Goal: Information Seeking & Learning: Find specific page/section

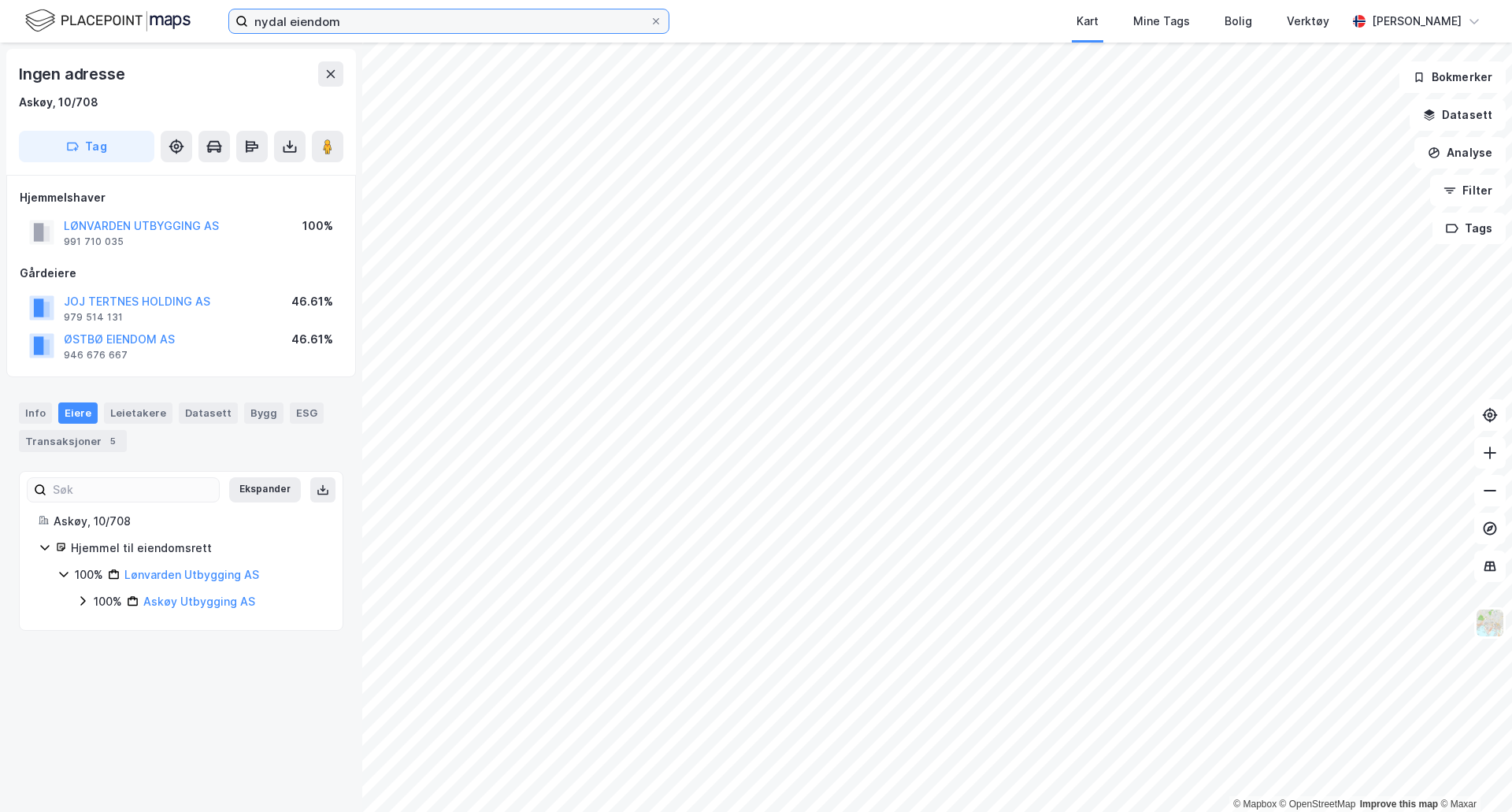
click at [476, 19] on input "nydal eiendom" at bounding box center [448, 21] width 401 height 23
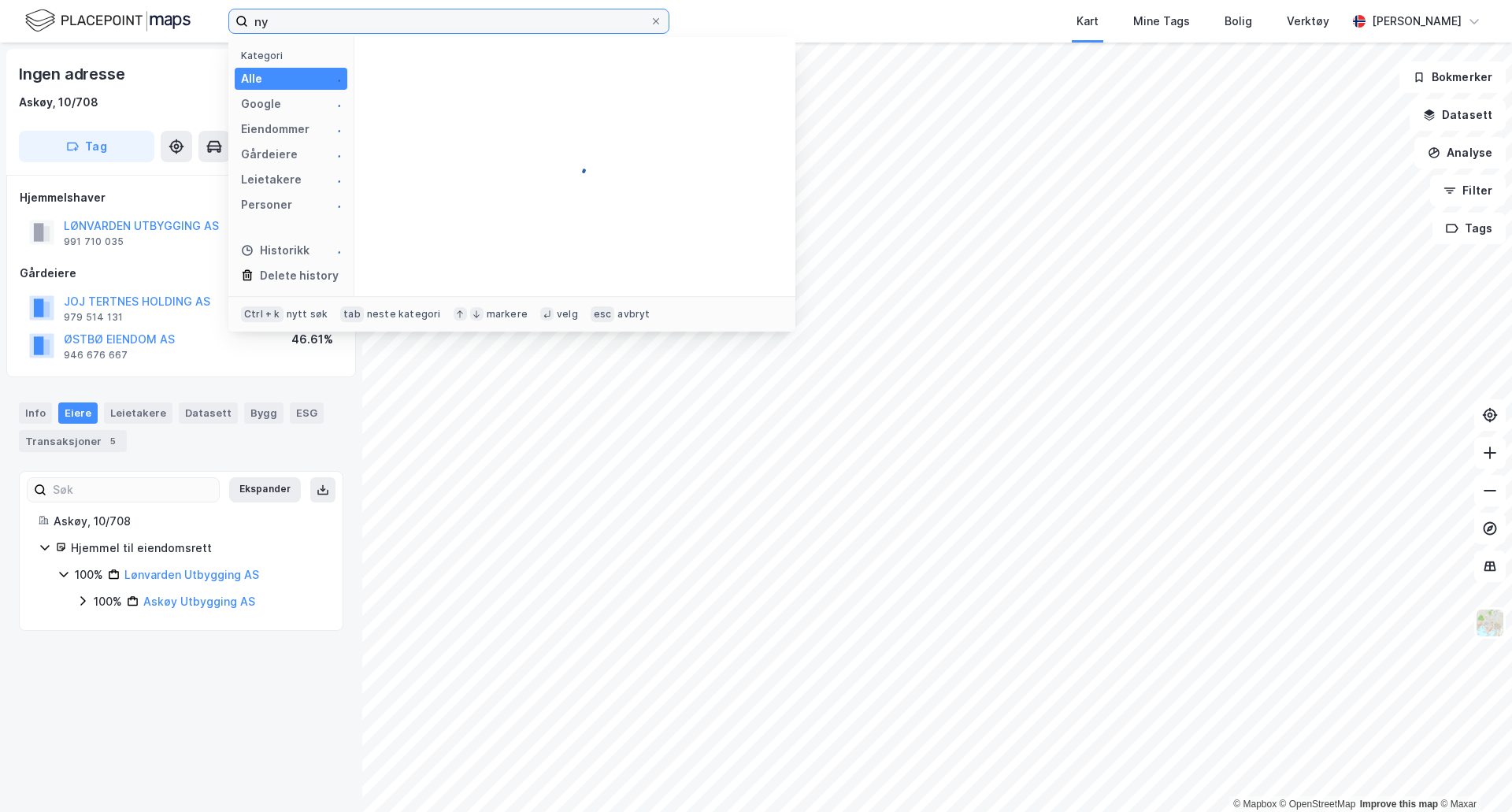
type input "n"
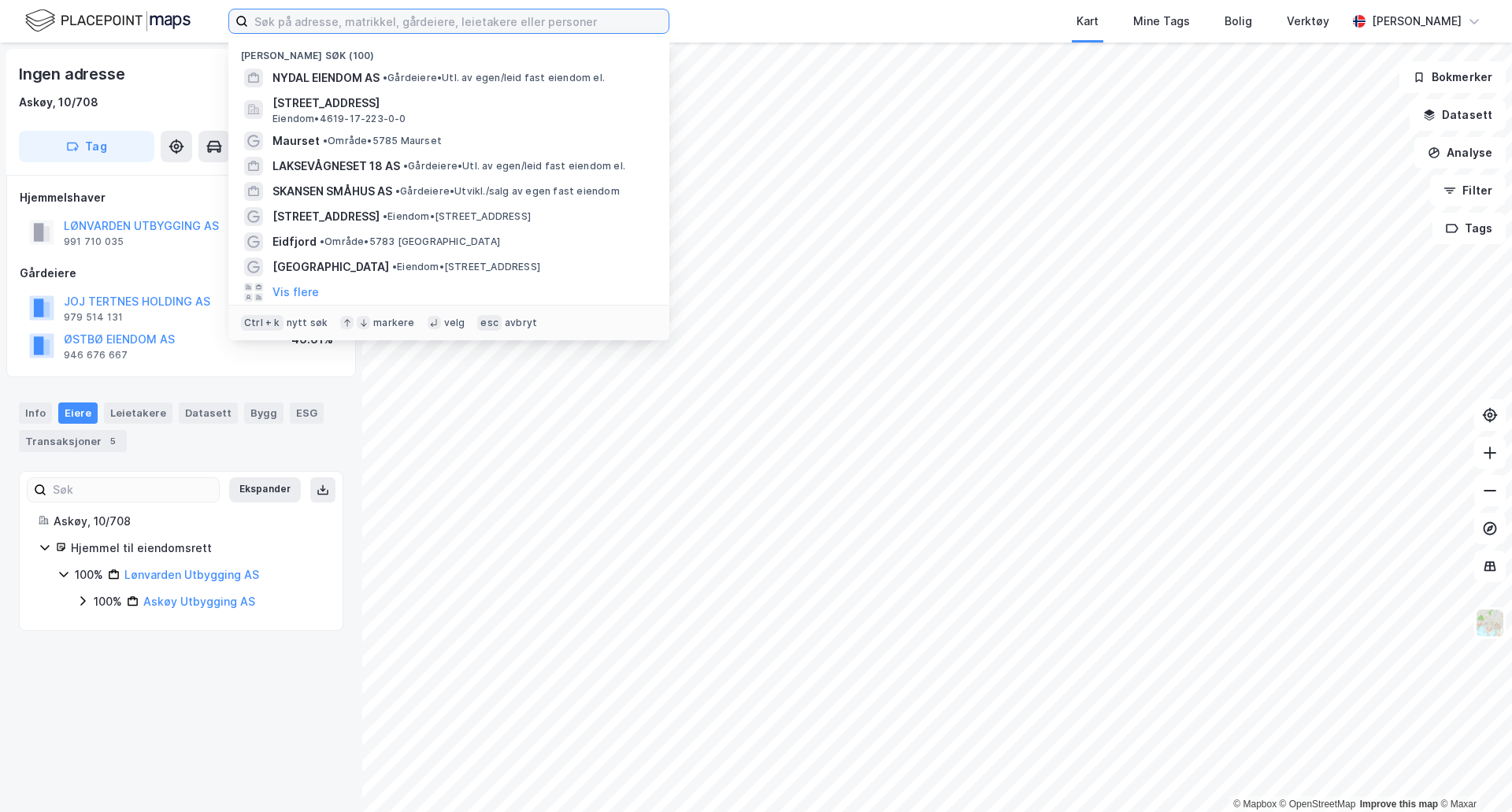
type input "m"
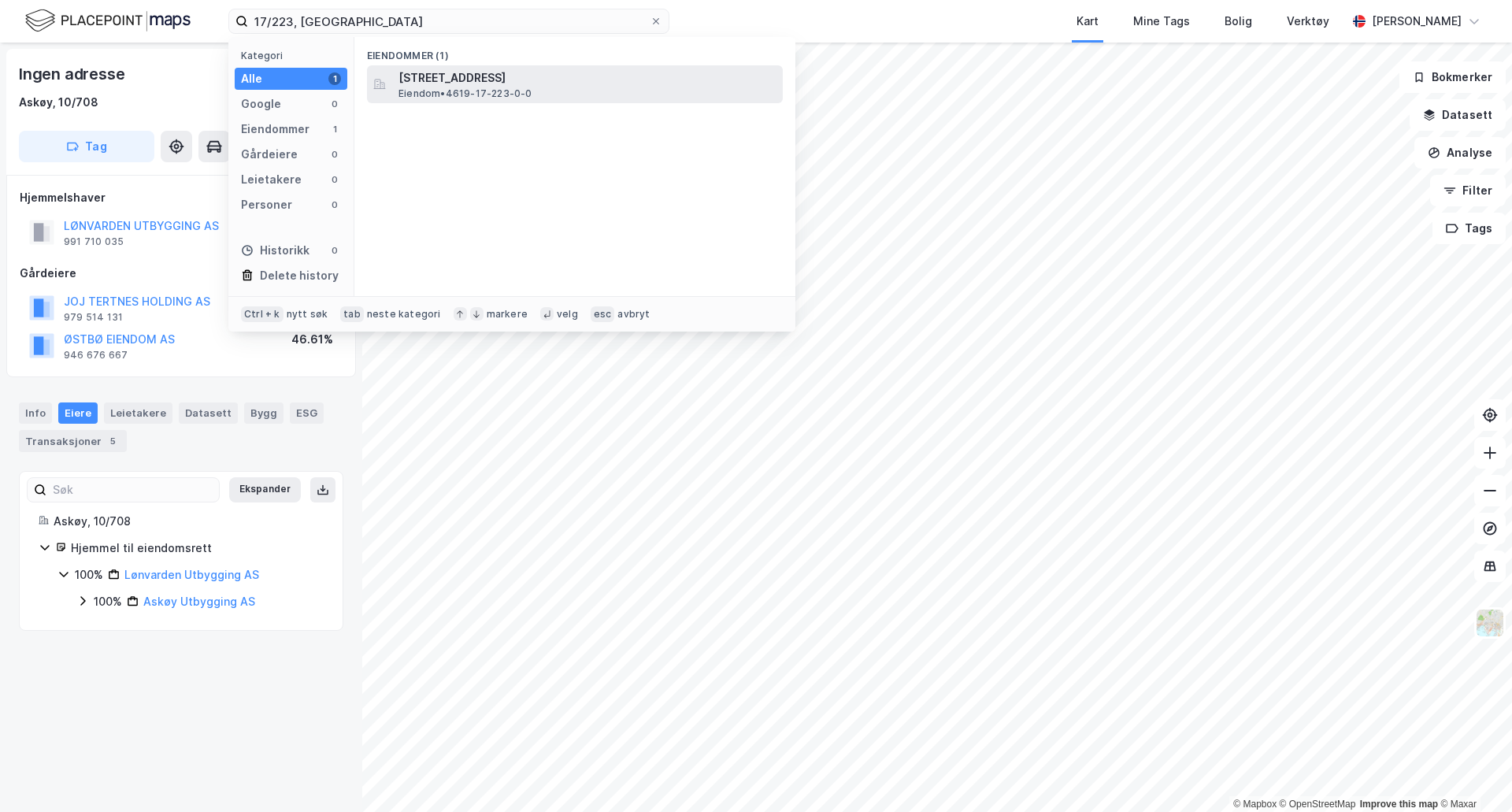
click at [437, 82] on span "[STREET_ADDRESS]" at bounding box center [588, 78] width 378 height 19
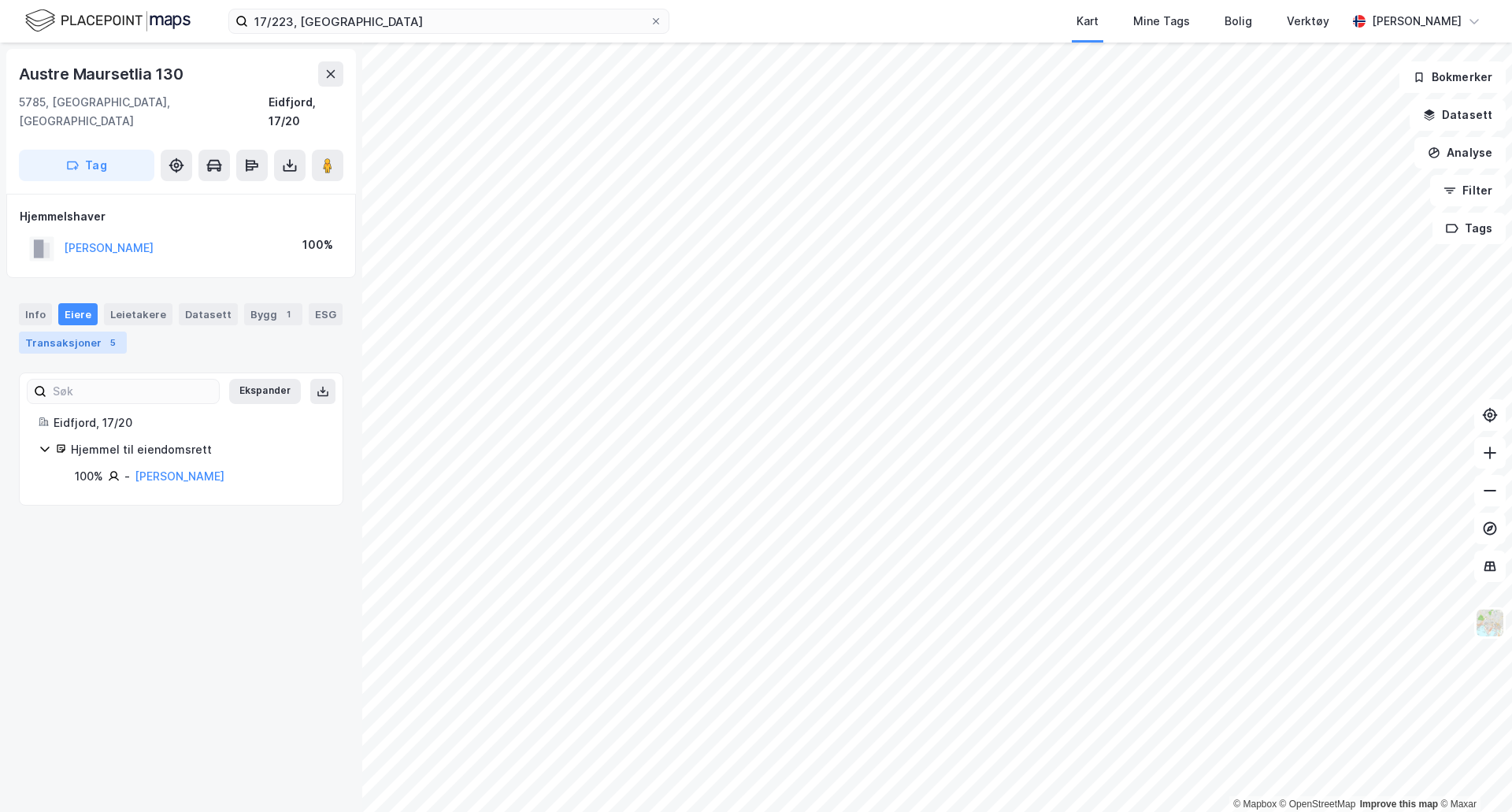
click at [71, 332] on div "Transaksjoner 5" at bounding box center [73, 343] width 108 height 22
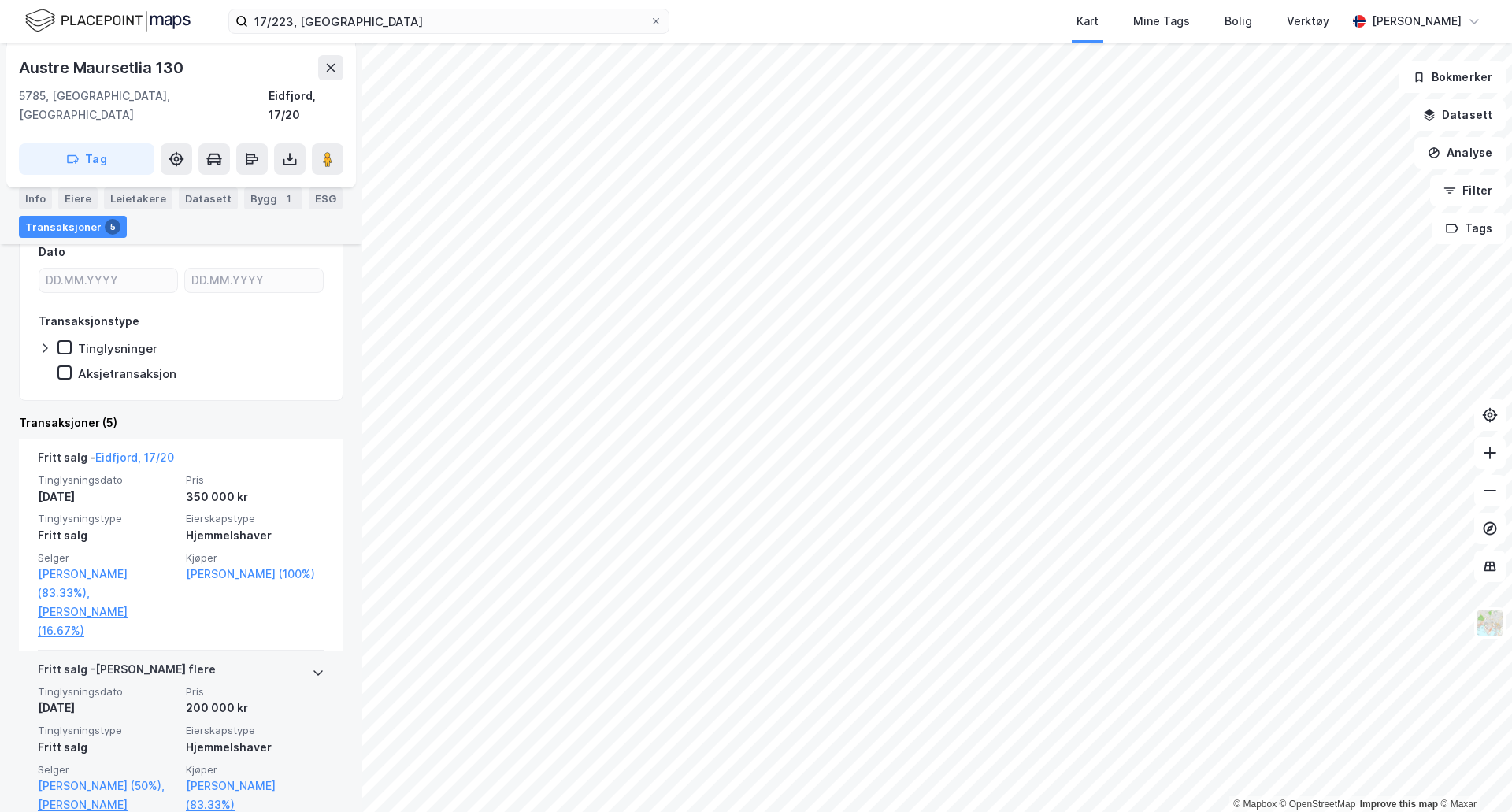
scroll to position [236, 0]
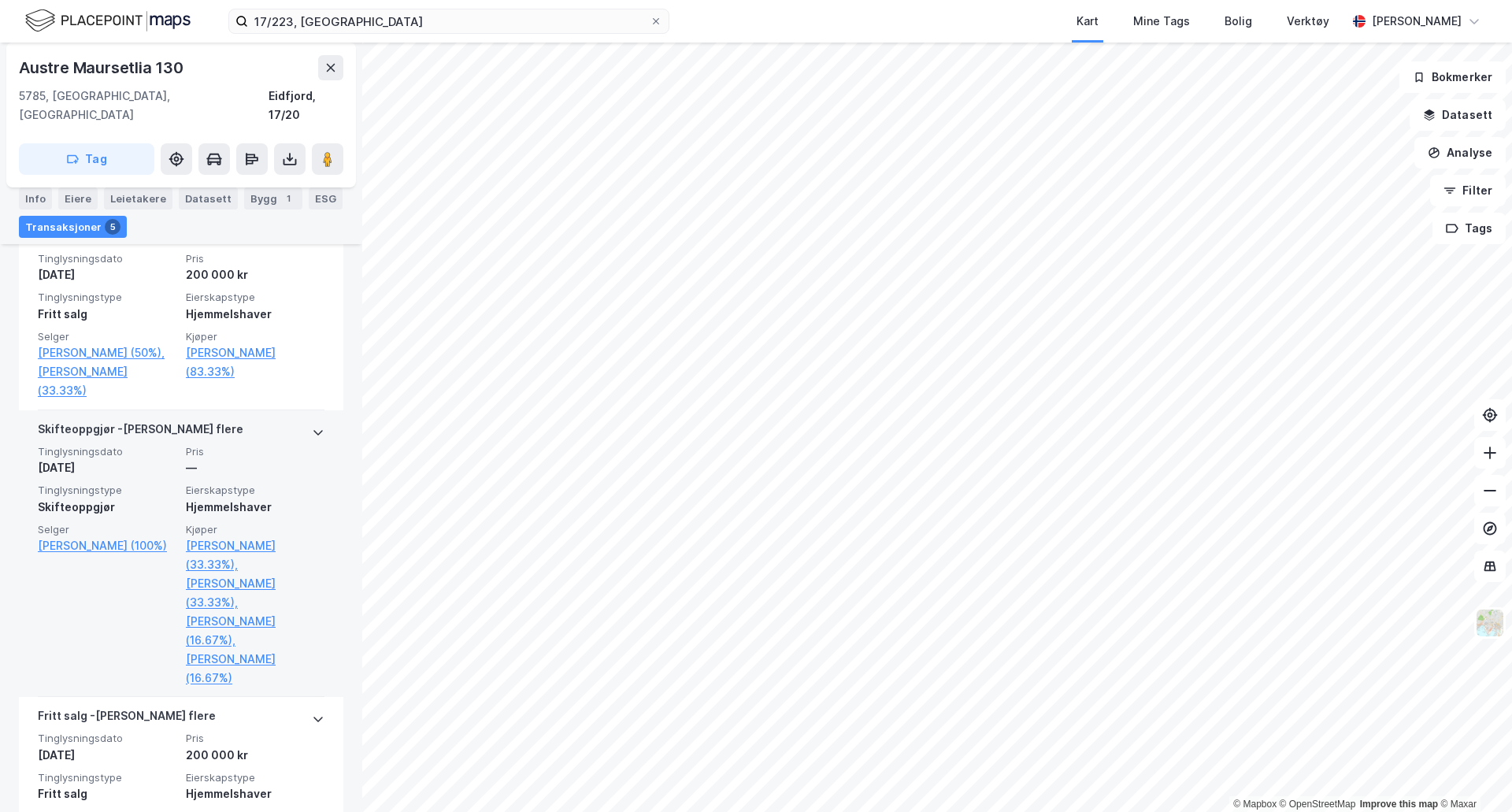
scroll to position [721, 0]
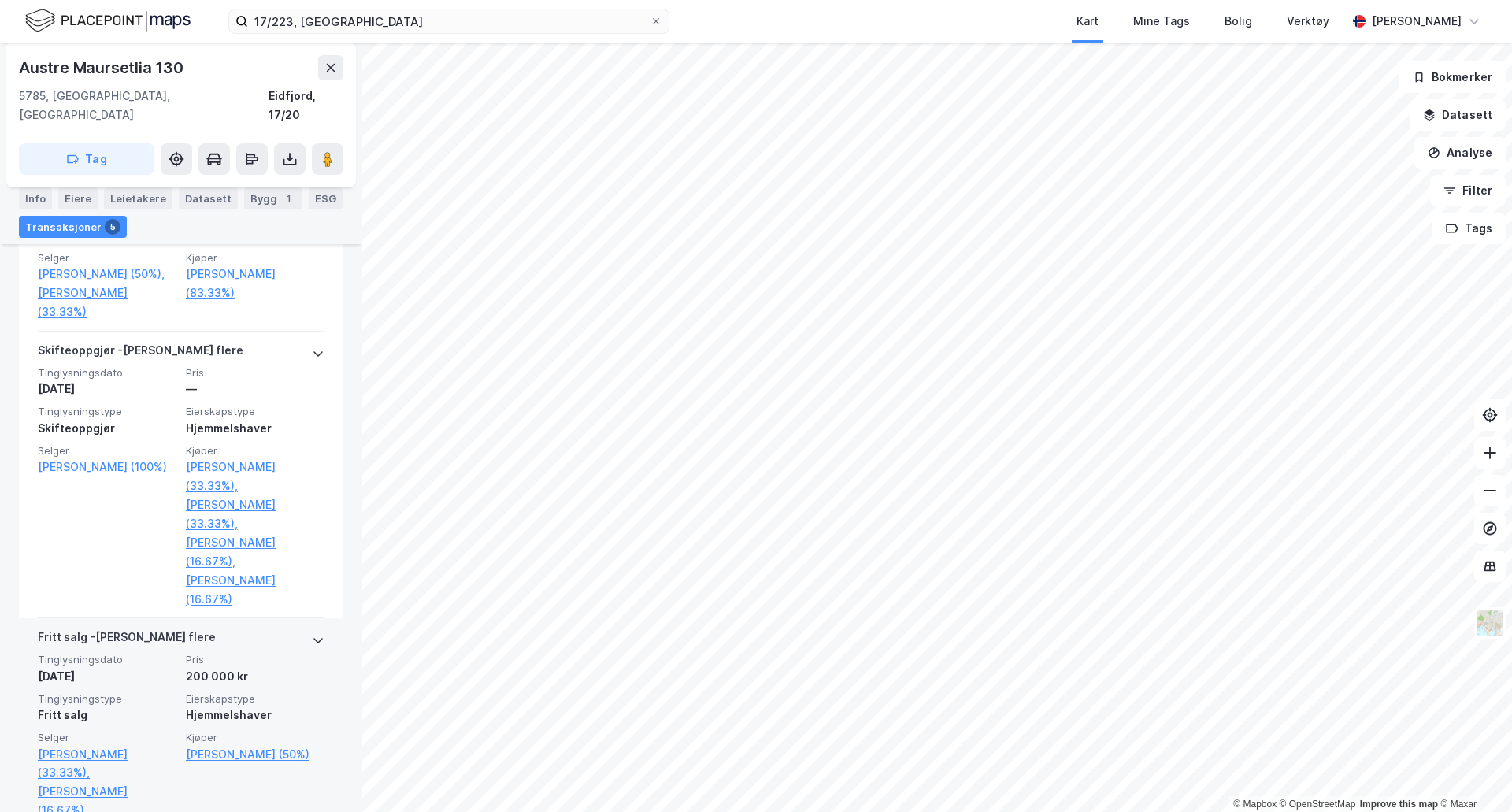
click at [312, 634] on icon at bounding box center [318, 640] width 13 height 13
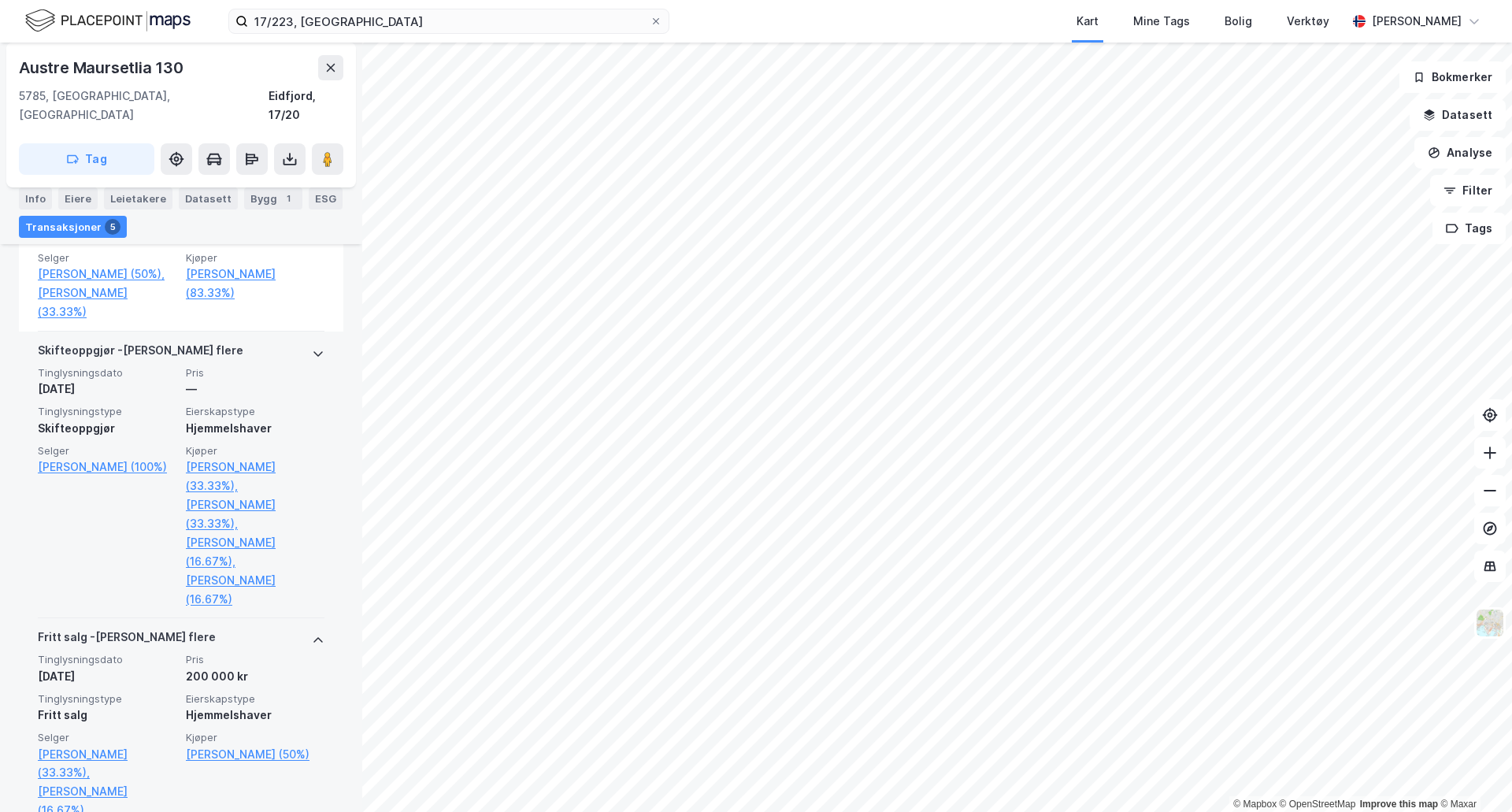
click at [312, 347] on icon at bounding box center [318, 353] width 13 height 13
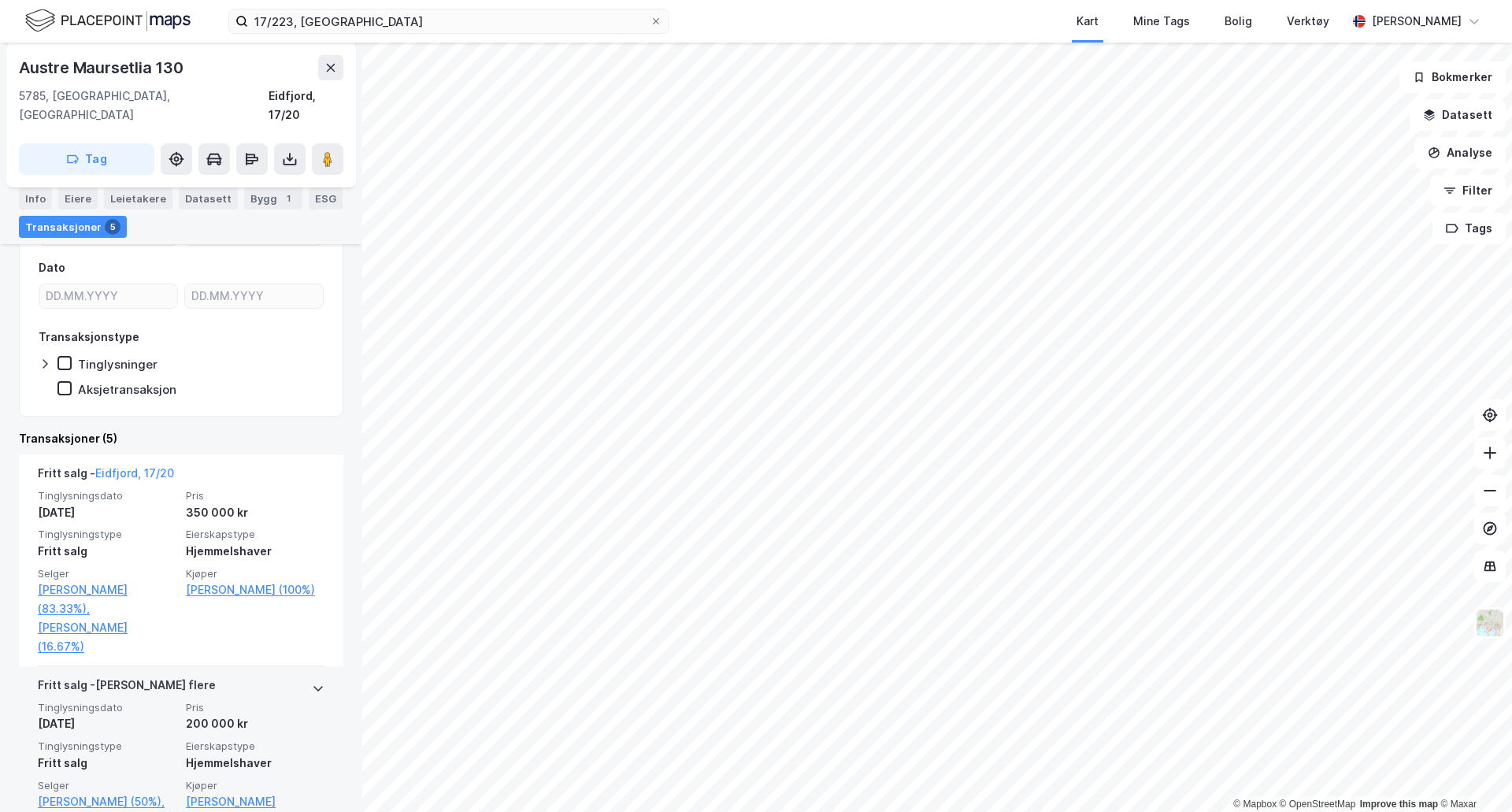
scroll to position [170, 0]
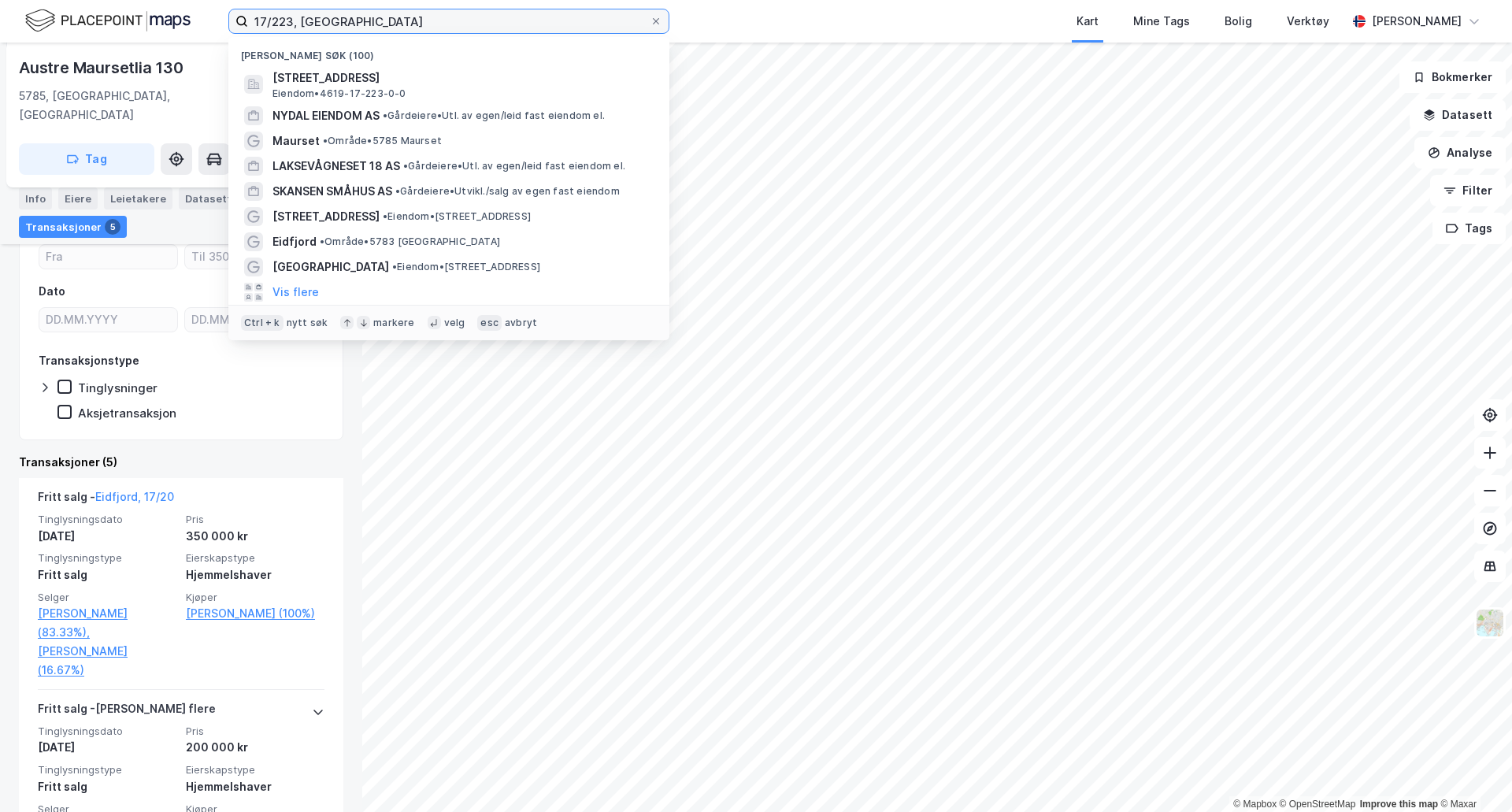
click at [276, 24] on input "17/223, [GEOGRAPHIC_DATA]" at bounding box center [448, 21] width 401 height 23
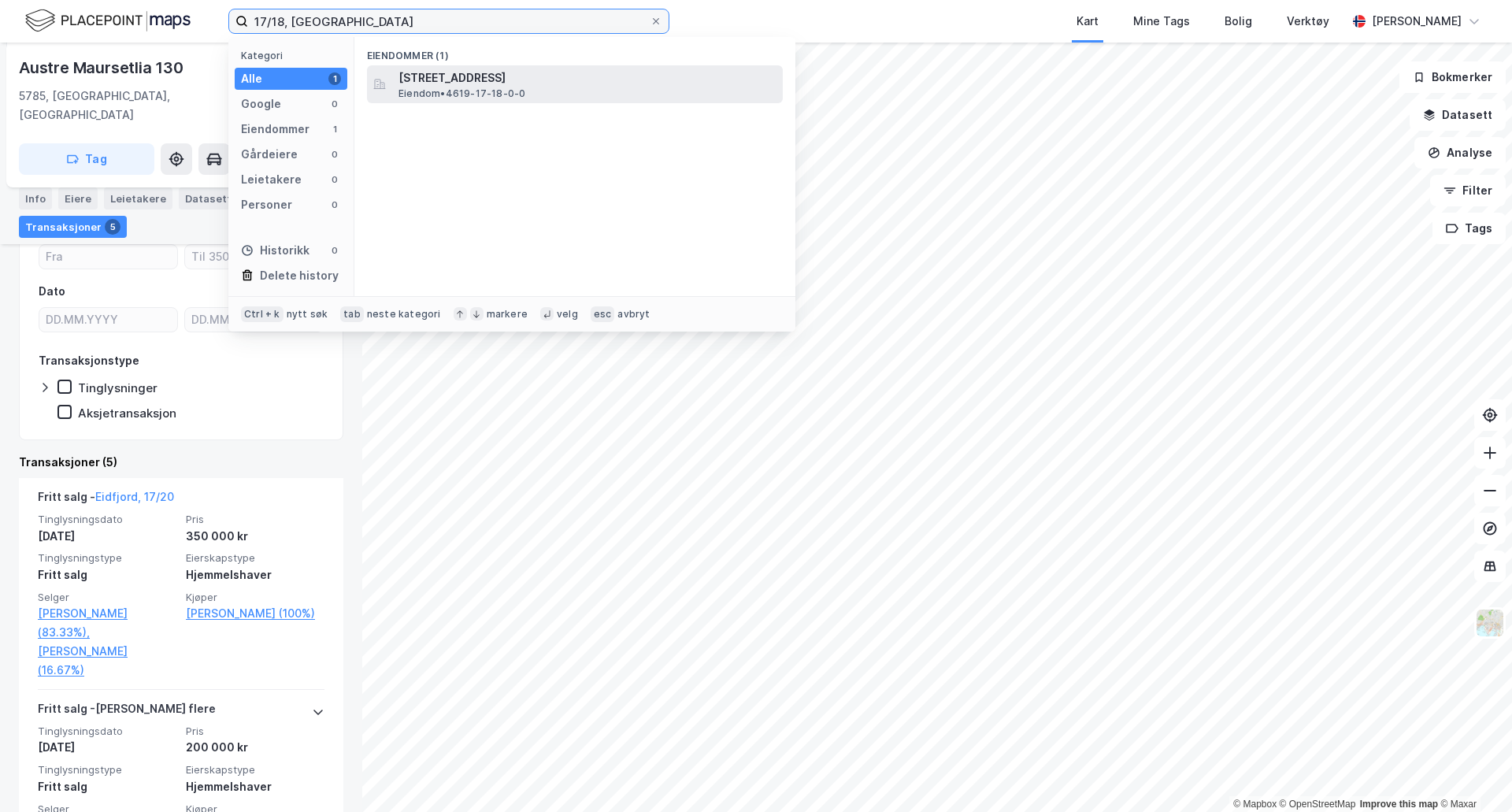
type input "17/18, [GEOGRAPHIC_DATA]"
click at [527, 90] on div "Austre [STREET_ADDRESS] • 4619-17-18-0-0" at bounding box center [589, 84] width 381 height 32
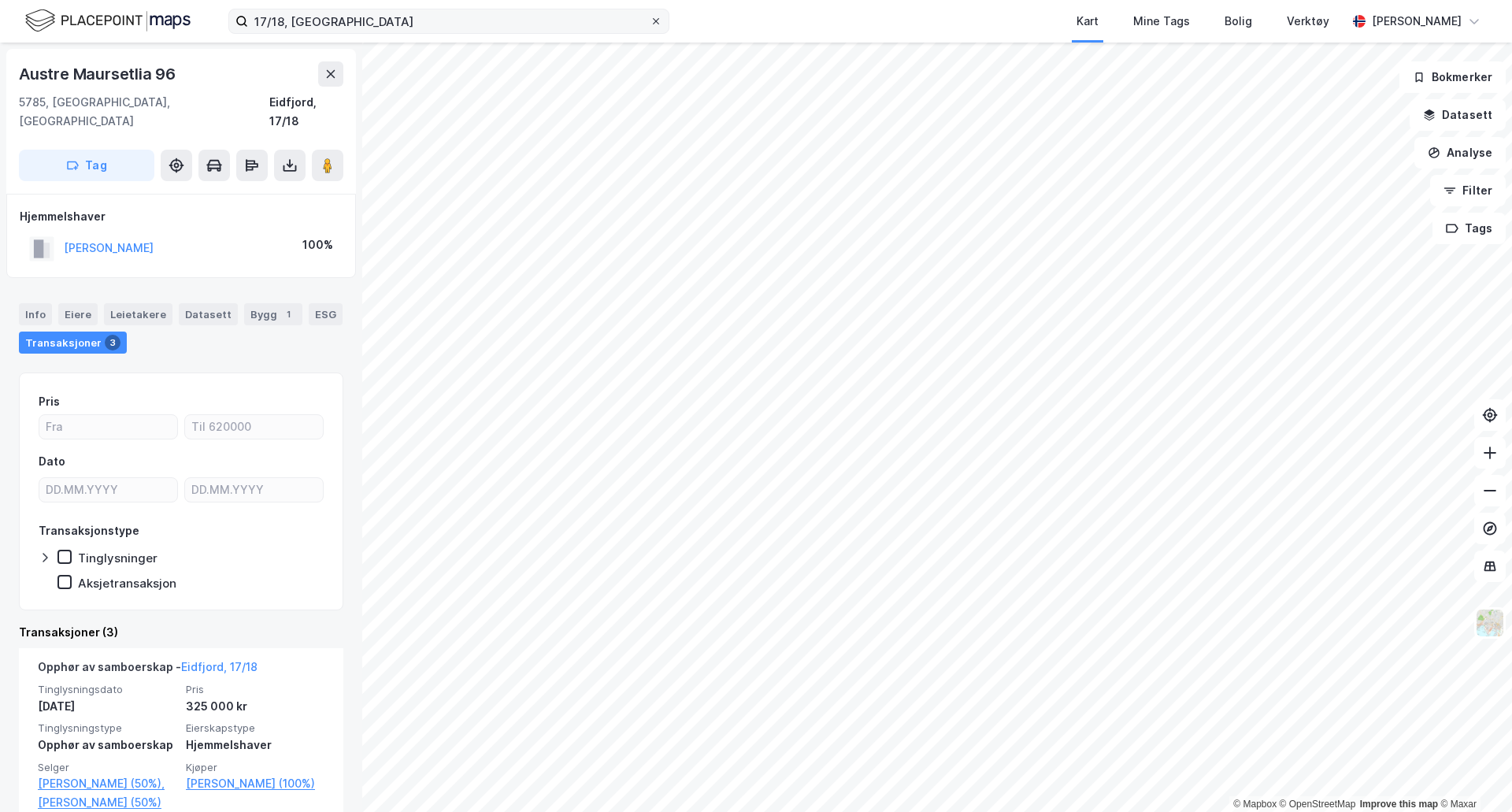
click at [655, 21] on icon at bounding box center [655, 21] width 9 height 9
click at [649, 21] on input "17/18, [GEOGRAPHIC_DATA]" at bounding box center [448, 21] width 401 height 23
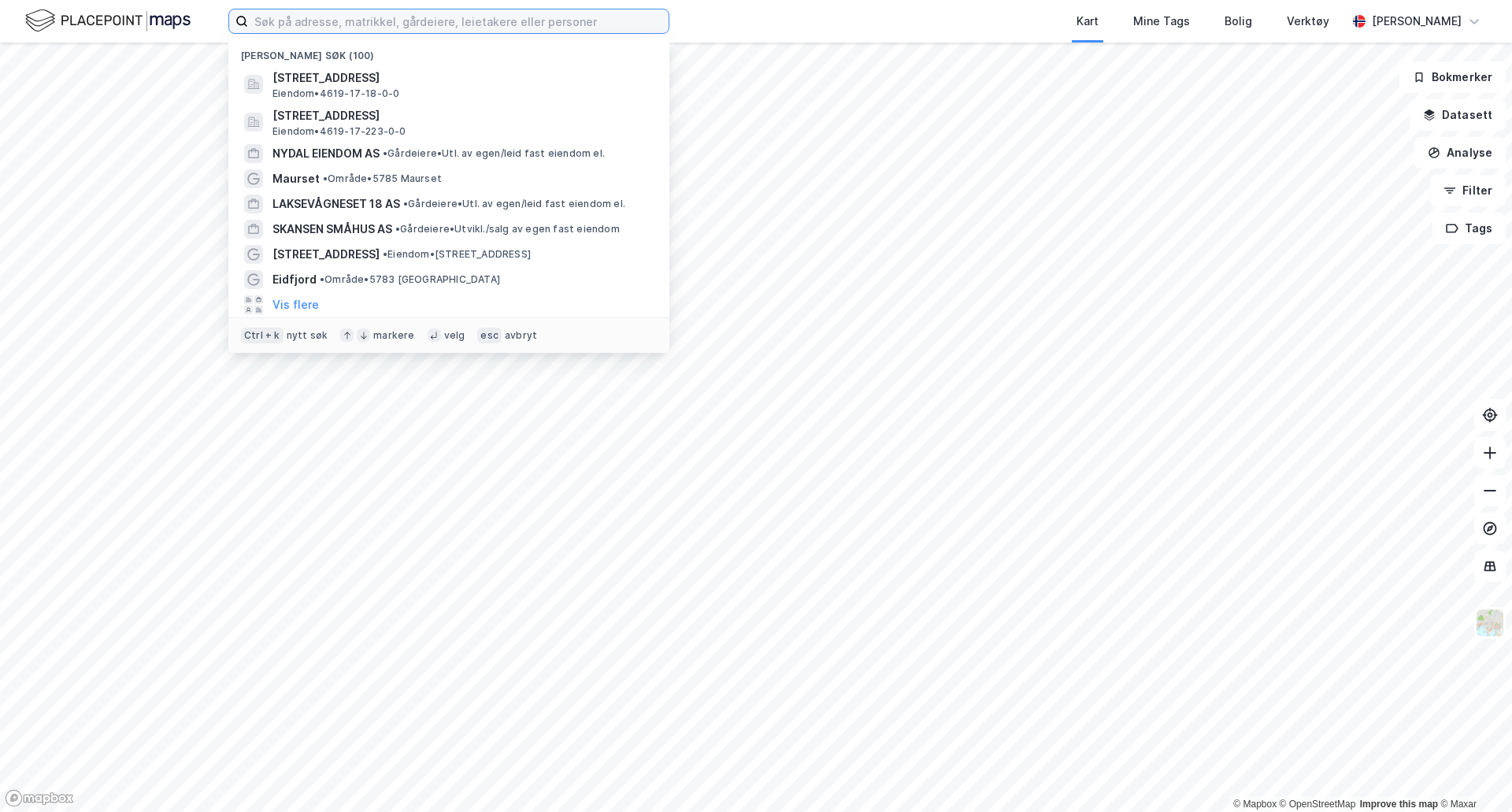
click at [579, 19] on input at bounding box center [458, 21] width 420 height 23
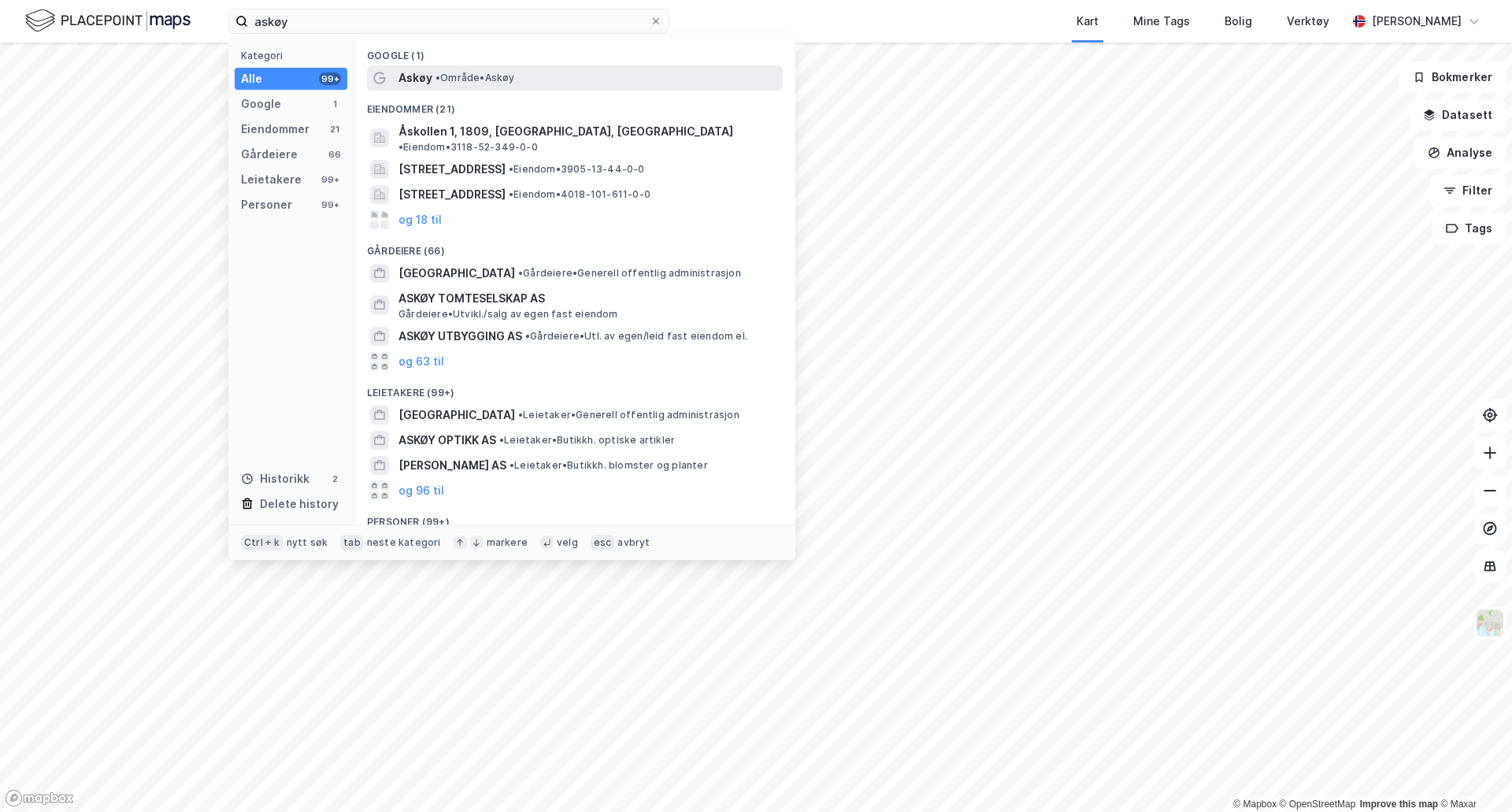
click at [446, 81] on span "• Område • [GEOGRAPHIC_DATA]" at bounding box center [475, 77] width 80 height 13
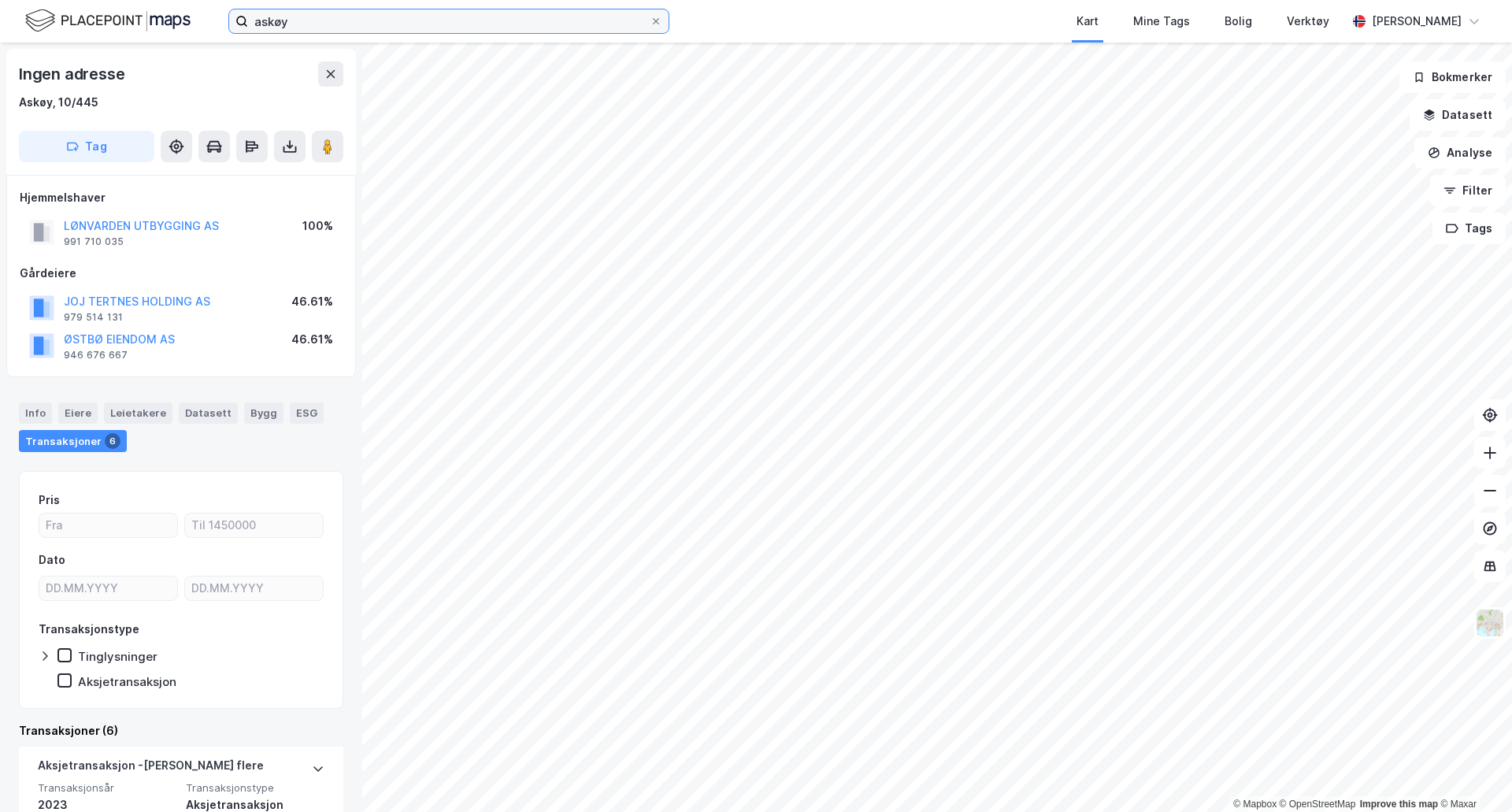
click at [505, 29] on input "askøy" at bounding box center [448, 21] width 401 height 23
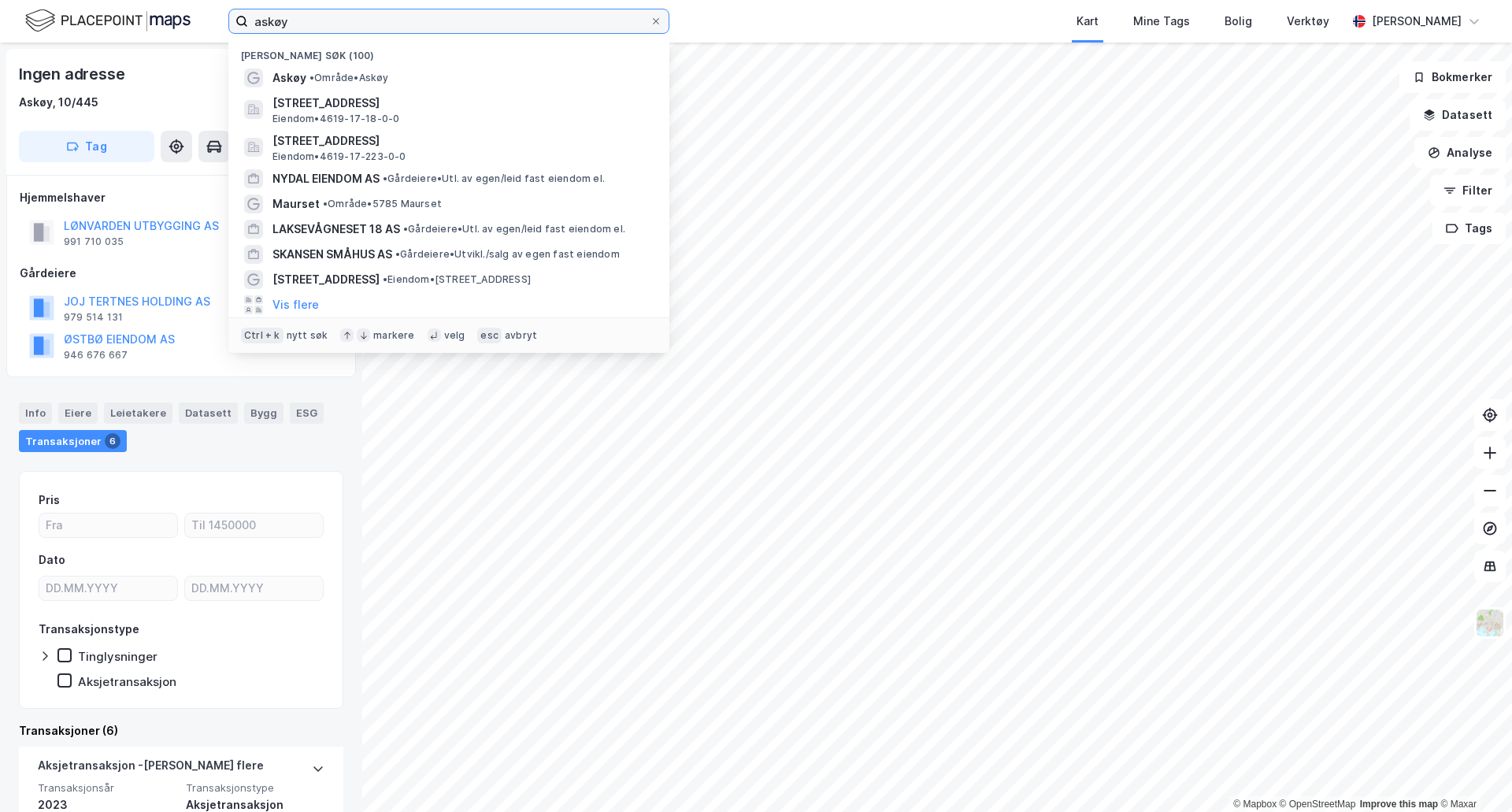
click at [505, 29] on input "askøy" at bounding box center [448, 21] width 401 height 23
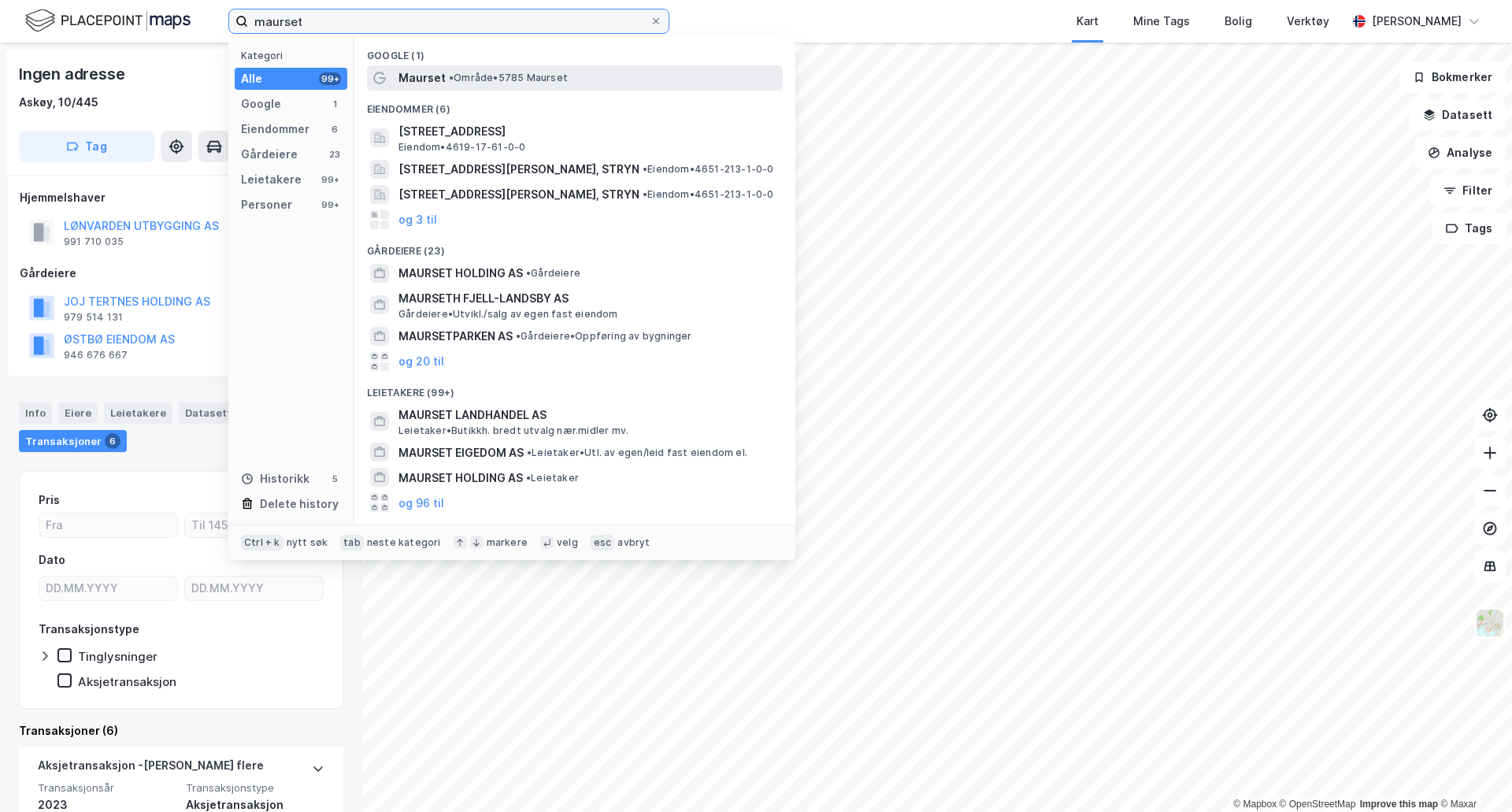
type input "maurset"
click at [501, 70] on div "Maurset • Område • 5785 Maurset" at bounding box center [589, 78] width 381 height 19
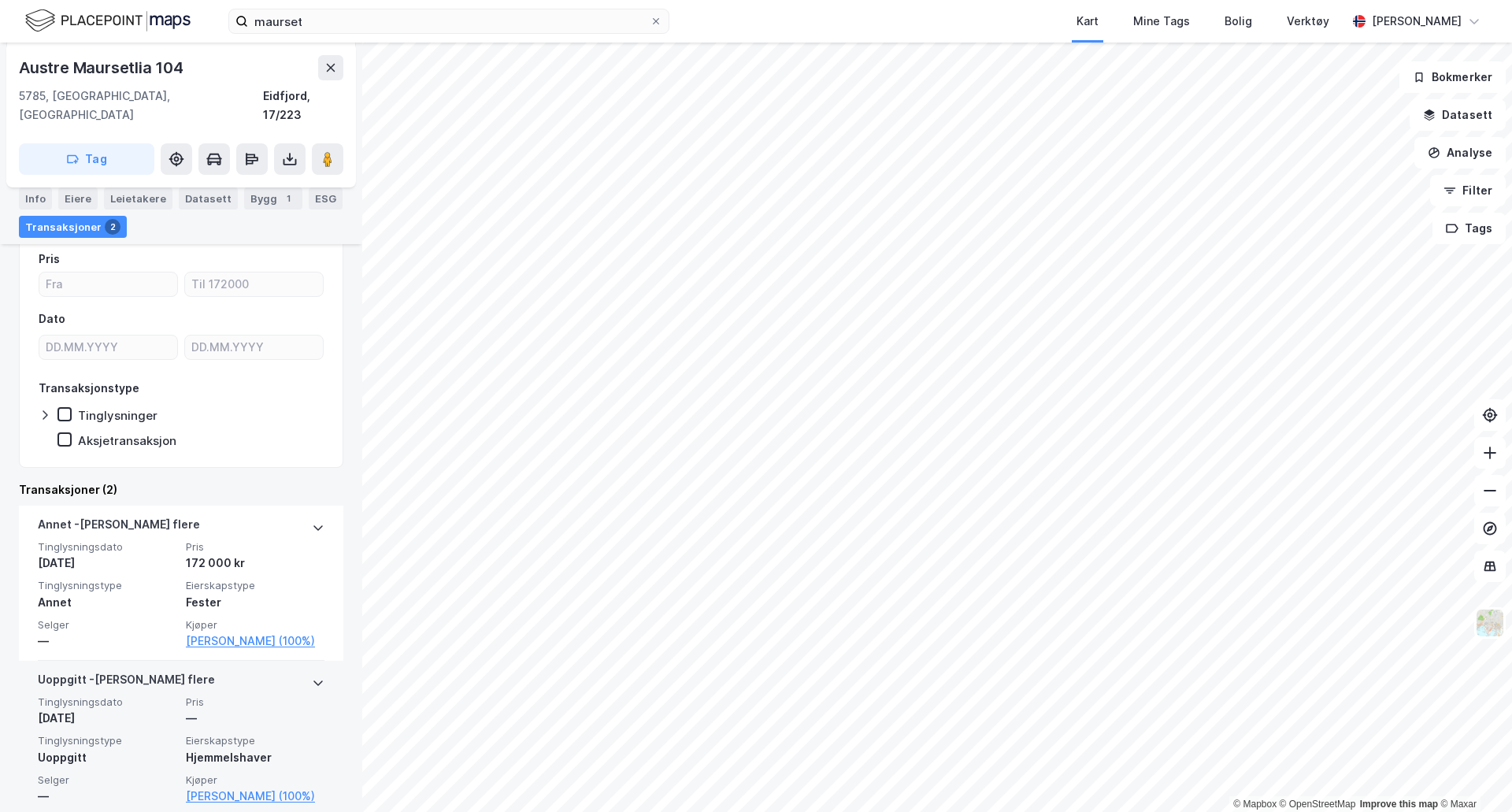
scroll to position [235, 0]
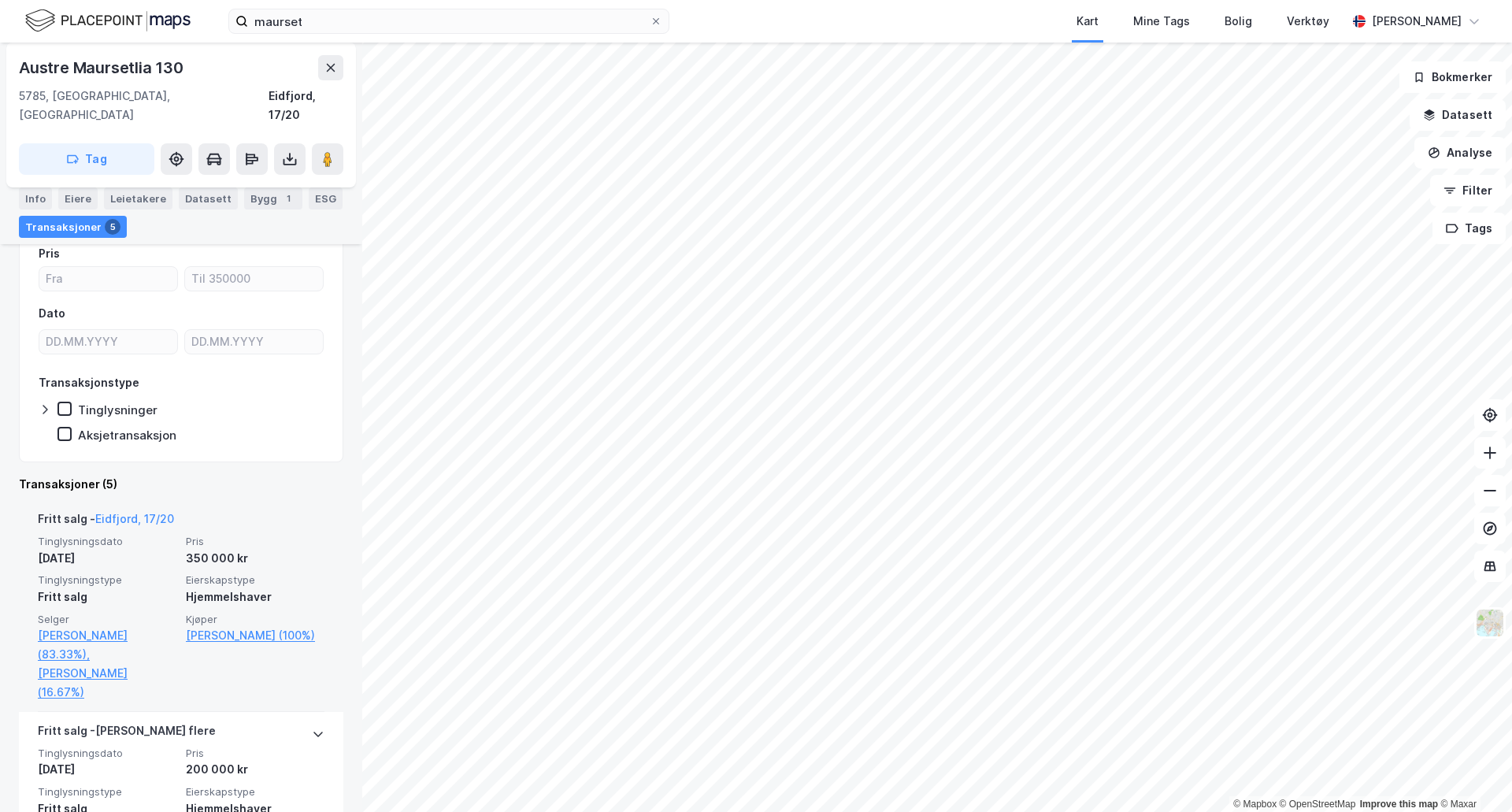
scroll to position [157, 0]
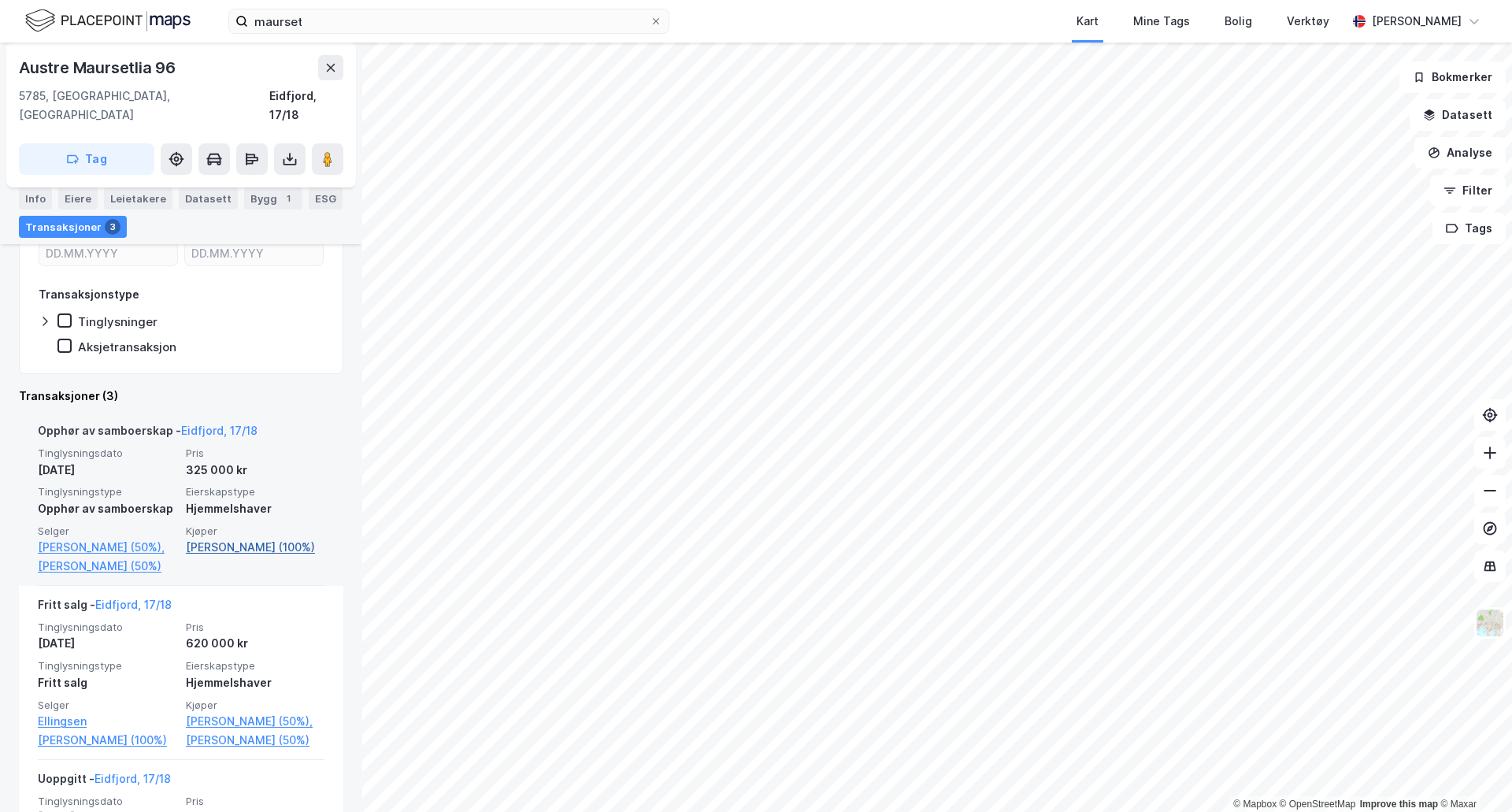
scroll to position [157, 0]
